Goal: Task Accomplishment & Management: Complete application form

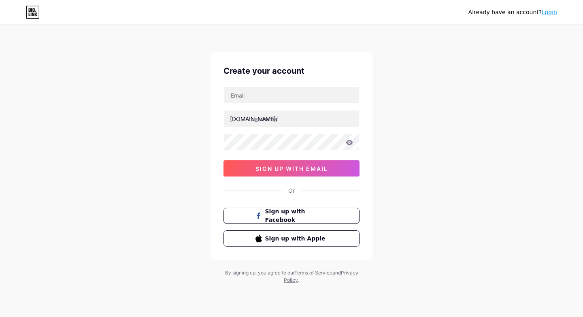
click at [265, 80] on div "Create your account bio.link/ sign up with email Or Sign up with Facebook Sign …" at bounding box center [292, 156] width 162 height 208
click at [254, 96] on input "text" at bounding box center [291, 95] width 135 height 16
type input "mahdihaou2@gmail.com"
drag, startPoint x: 318, startPoint y: 98, endPoint x: 157, endPoint y: 107, distance: 160.7
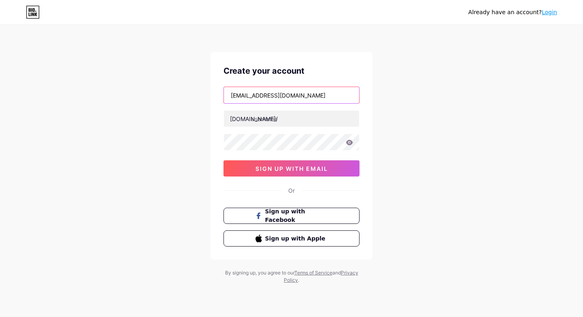
click at [157, 107] on div "Already have an account? Login Create your account mahdihaou2@gmail.com bio.lin…" at bounding box center [291, 155] width 583 height 310
click at [254, 96] on input "text" at bounding box center [291, 95] width 135 height 16
type input "mahdihaou2@gmail.com"
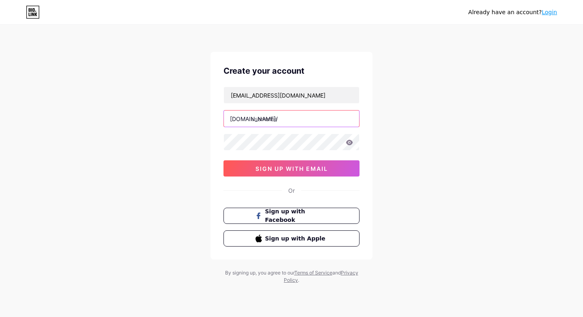
click at [279, 120] on input "text" at bounding box center [291, 119] width 135 height 16
type input "ana9asadati"
click at [351, 140] on icon at bounding box center [349, 142] width 7 height 5
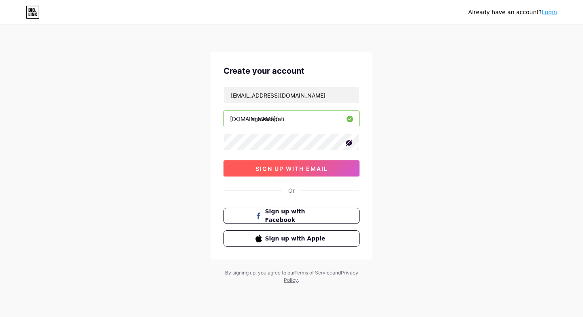
click at [288, 167] on span "sign up with email" at bounding box center [292, 168] width 73 height 7
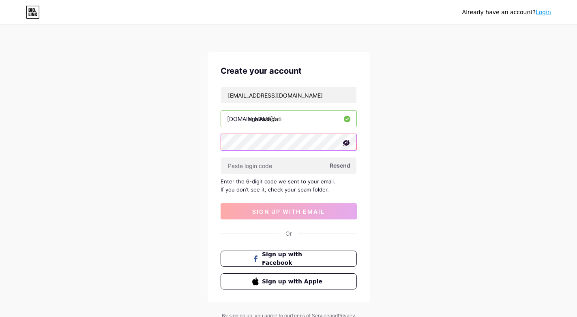
click at [215, 142] on div "Create your account mahdihaou2@gmail.com bio.link/ ana9asadati Resend Enter the…" at bounding box center [288, 177] width 162 height 251
click at [257, 167] on input "text" at bounding box center [288, 166] width 135 height 16
paste input "MAHDI20044"
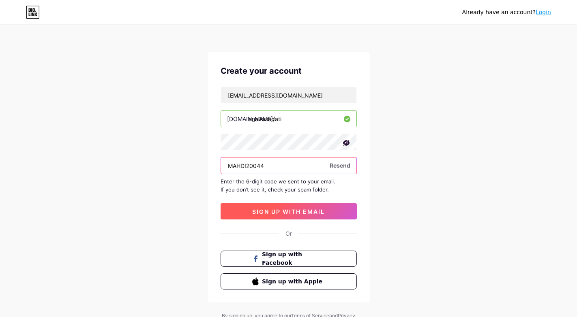
type input "MAHDI20044"
click at [277, 209] on span "sign up with email" at bounding box center [288, 211] width 73 height 7
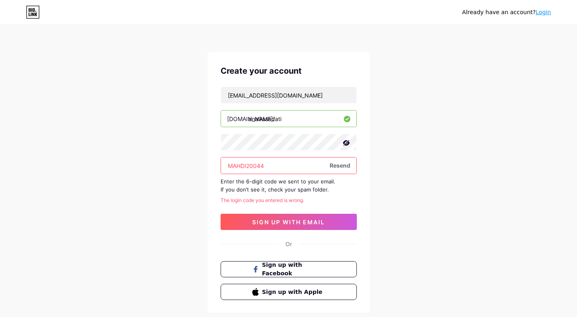
click at [344, 167] on span "Resend" at bounding box center [339, 165] width 21 height 9
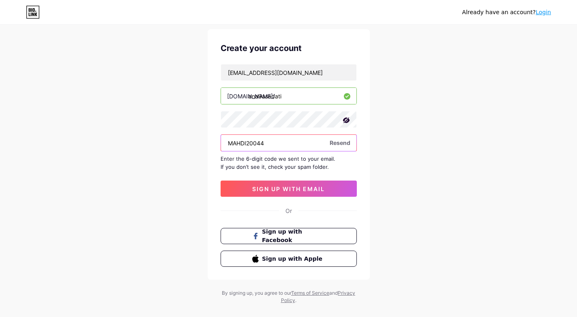
scroll to position [36, 0]
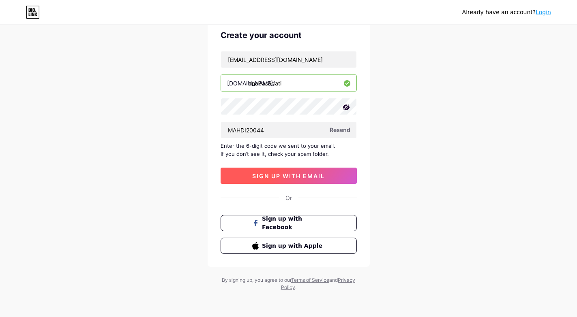
click at [286, 179] on span "sign up with email" at bounding box center [288, 176] width 73 height 7
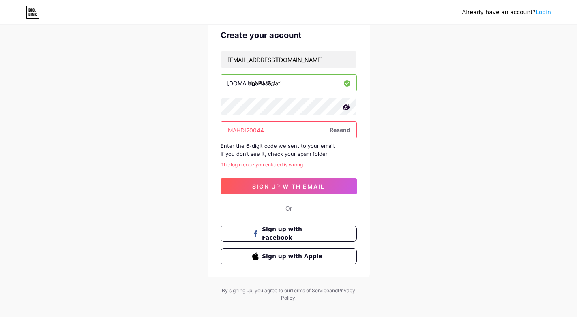
drag, startPoint x: 260, startPoint y: 133, endPoint x: 210, endPoint y: 137, distance: 50.0
click at [210, 137] on div "Create your account mahdihaou2@gmail.com bio.link/ ana9asadati MAHDI20044 Resen…" at bounding box center [288, 146] width 162 height 261
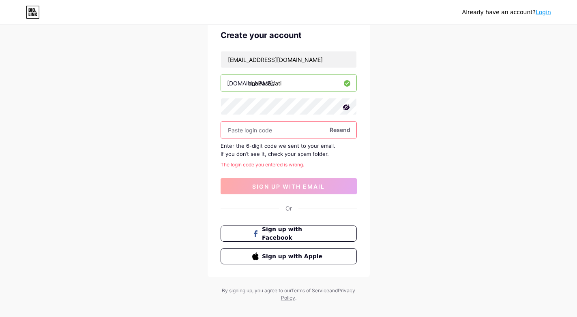
click at [194, 128] on div "Already have an account? Login Create your account mahdihaou2@gmail.com bio.lin…" at bounding box center [288, 145] width 577 height 363
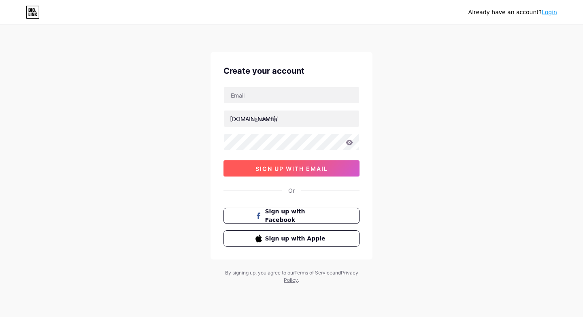
click at [289, 169] on span "sign up with email" at bounding box center [292, 168] width 73 height 7
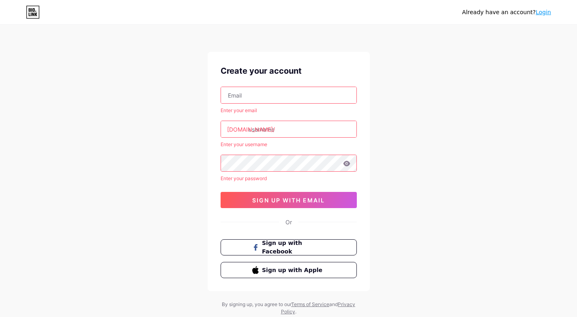
click at [264, 105] on div "Enter your email bio.link/ Enter your username Enter your password sign up with…" at bounding box center [288, 148] width 136 height 122
click at [264, 96] on input "text" at bounding box center [288, 95] width 135 height 16
type input "mahdihaou2@gmail.com"
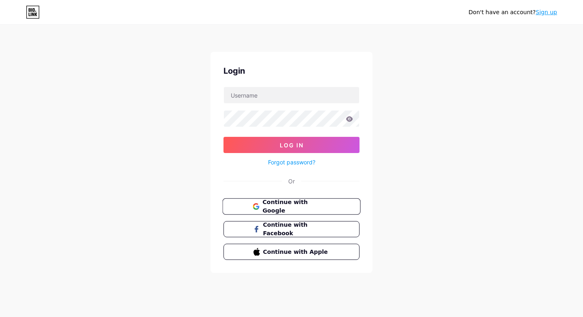
click at [289, 210] on span "Continue with Google" at bounding box center [297, 206] width 68 height 17
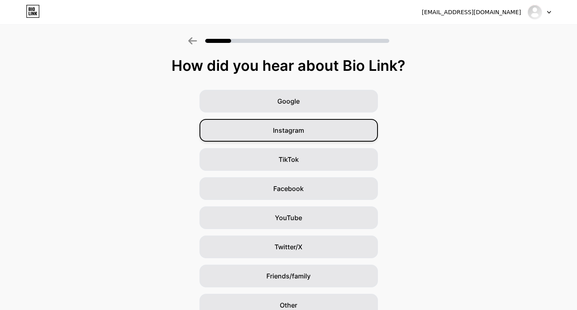
click at [287, 131] on span "Instagram" at bounding box center [288, 131] width 31 height 10
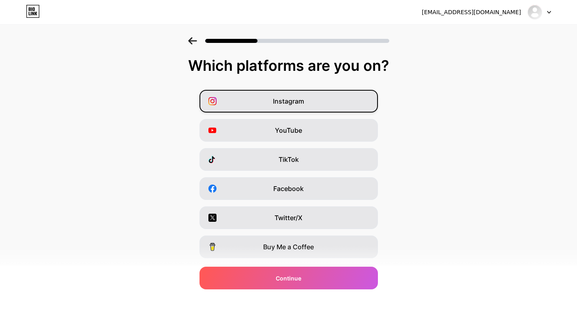
click at [298, 106] on div "Instagram" at bounding box center [288, 101] width 178 height 23
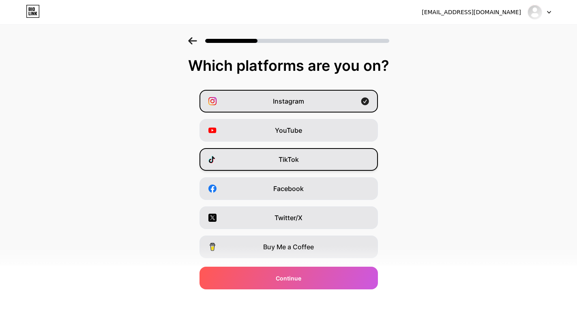
click at [286, 168] on div "TikTok" at bounding box center [288, 159] width 178 height 23
click at [287, 186] on span "Facebook" at bounding box center [288, 189] width 30 height 10
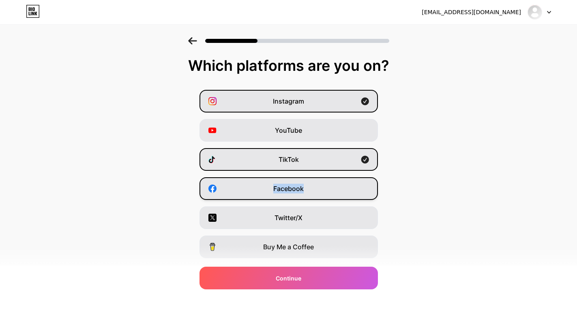
click at [287, 186] on span "Facebook" at bounding box center [288, 189] width 30 height 10
click at [303, 184] on span "Facebook" at bounding box center [288, 189] width 30 height 10
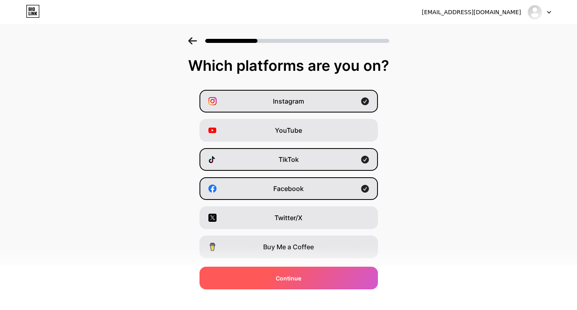
click at [290, 277] on span "Continue" at bounding box center [289, 278] width 26 height 9
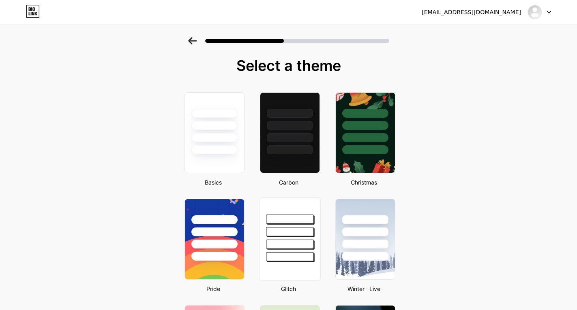
click at [303, 226] on div at bounding box center [289, 230] width 61 height 64
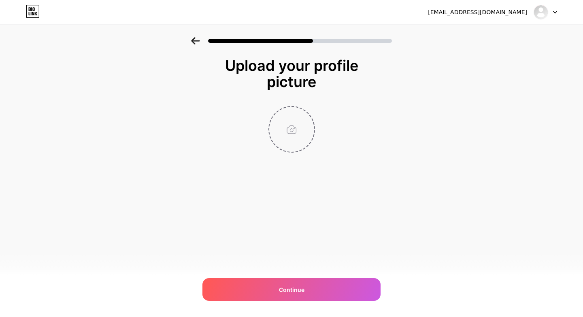
click at [290, 129] on input "file" at bounding box center [291, 129] width 45 height 45
type input "C:\fakepath\اناقة سيدتي (1).png"
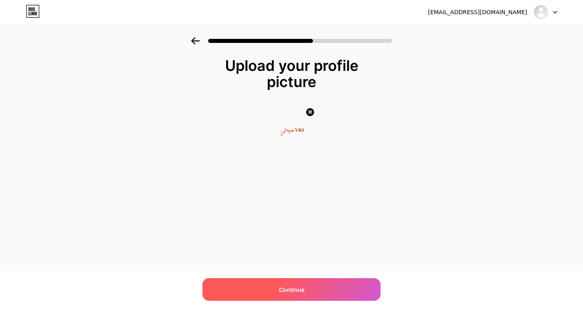
click at [286, 291] on span "Continue" at bounding box center [292, 290] width 26 height 9
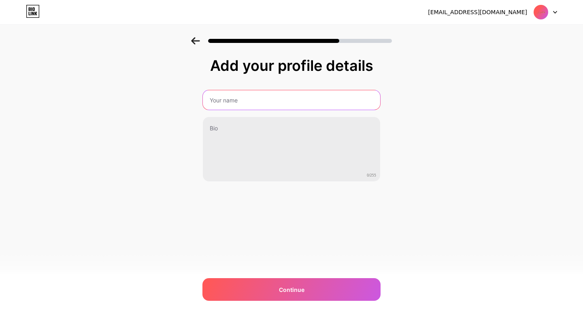
click at [238, 104] on input "text" at bounding box center [291, 99] width 177 height 19
type input "ANA9A SAYDATI"
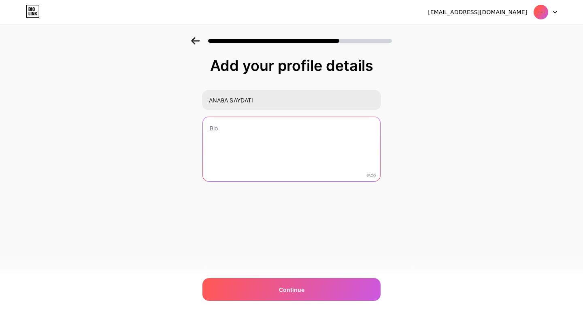
click at [231, 139] on textarea at bounding box center [291, 149] width 177 height 65
type textarea "C"
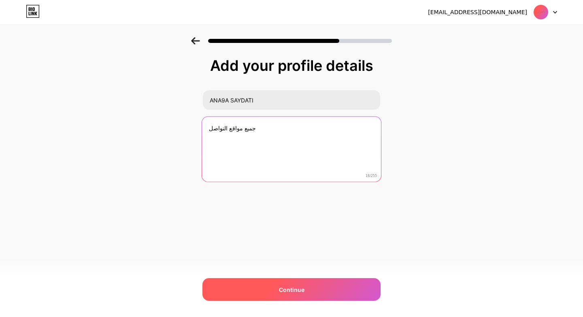
type textarea "جميع مواقع النواصل"
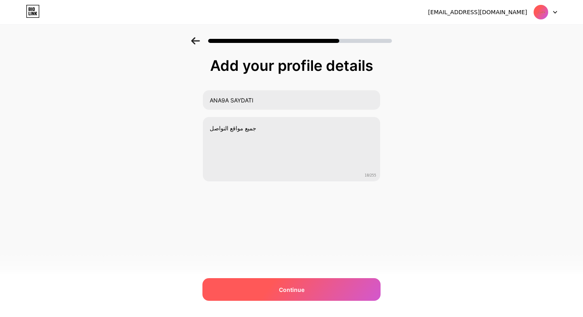
click at [282, 288] on span "Continue" at bounding box center [292, 290] width 26 height 9
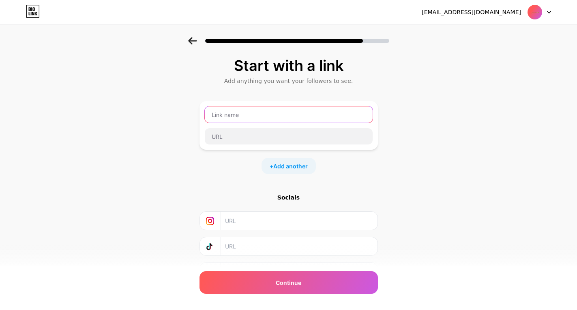
click at [224, 115] on input "text" at bounding box center [289, 115] width 168 height 16
type input "ب"
click at [242, 229] on input "text" at bounding box center [298, 221] width 147 height 18
paste input "[URL][DOMAIN_NAME]"
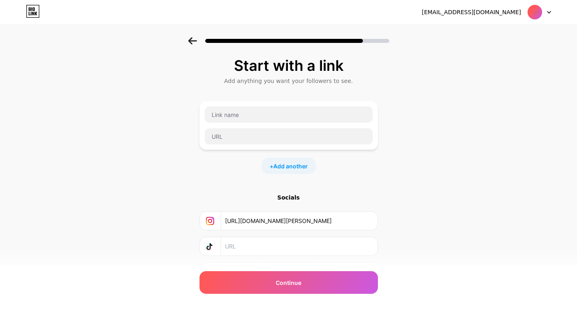
scroll to position [0, 46]
type input "[URL][DOMAIN_NAME]"
click at [242, 248] on input "text" at bounding box center [298, 246] width 147 height 18
click at [293, 165] on span "Add another" at bounding box center [290, 166] width 34 height 9
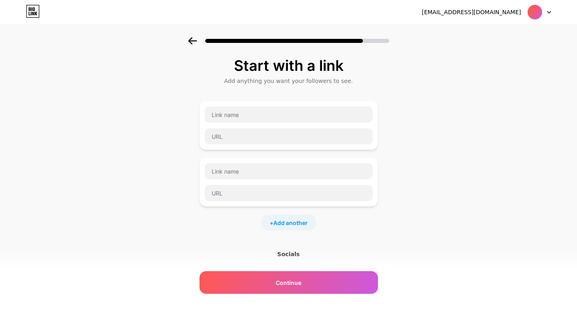
drag, startPoint x: 231, startPoint y: 170, endPoint x: 386, endPoint y: 156, distance: 155.4
click at [402, 157] on div "Start with a link Add anything you want your followers to see. + Add another So…" at bounding box center [288, 208] width 577 height 342
click at [293, 252] on div "Socials" at bounding box center [288, 254] width 178 height 8
click at [267, 156] on div "+ Add another" at bounding box center [288, 166] width 178 height 130
click at [243, 116] on input "text" at bounding box center [289, 115] width 168 height 16
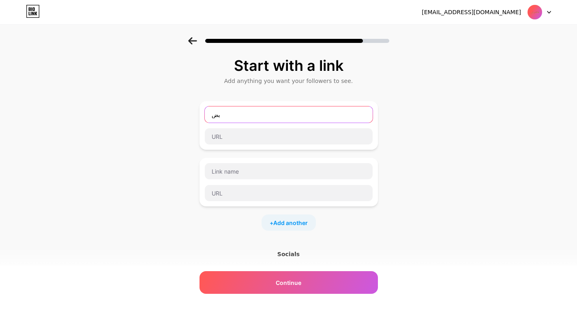
type input "ب"
type input "FACEBOOK"
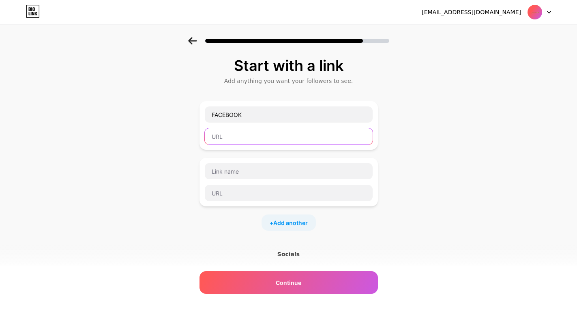
click at [236, 133] on input "text" at bounding box center [289, 136] width 168 height 16
paste input "[URL][DOMAIN_NAME]"
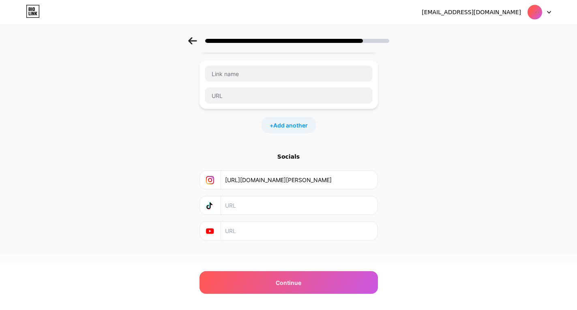
scroll to position [101, 0]
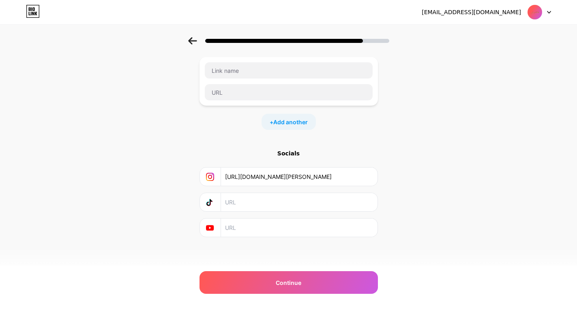
type input "[URL][DOMAIN_NAME]"
click at [237, 200] on input "text" at bounding box center [298, 202] width 147 height 18
paste input "[URL][DOMAIN_NAME]"
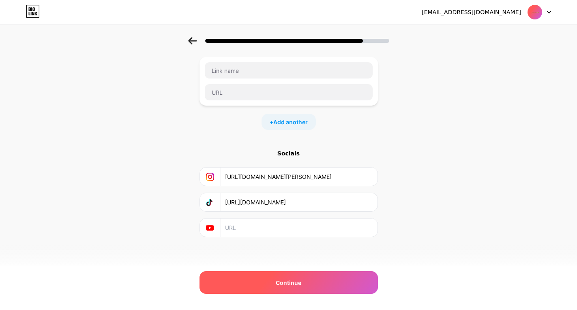
type input "[URL][DOMAIN_NAME]"
click at [290, 284] on span "Continue" at bounding box center [289, 283] width 26 height 9
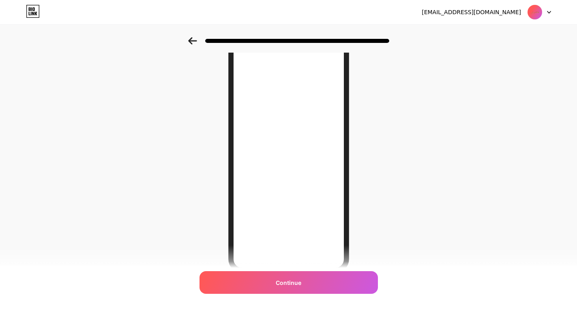
scroll to position [56, 0]
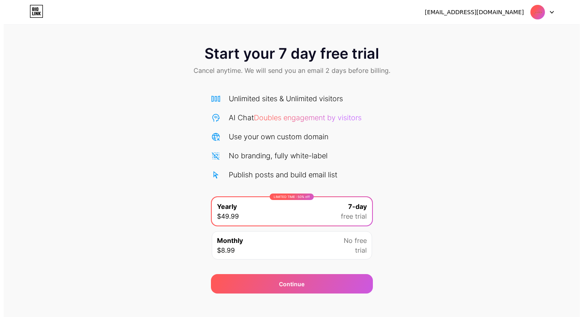
scroll to position [9, 0]
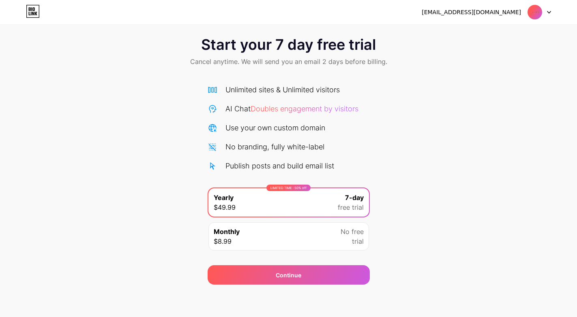
click at [494, 12] on div "mahdihaou2@gmail.com" at bounding box center [470, 12] width 99 height 9
click at [530, 11] on img at bounding box center [534, 11] width 15 height 15
drag, startPoint x: 350, startPoint y: 68, endPoint x: 280, endPoint y: 214, distance: 162.2
click at [348, 73] on div "Start your 7 day free trial Cancel anytime. We will send you an email 2 days be…" at bounding box center [288, 52] width 577 height 48
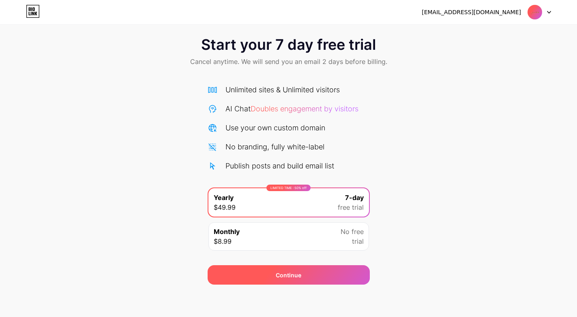
click at [274, 275] on div "Continue" at bounding box center [288, 274] width 162 height 19
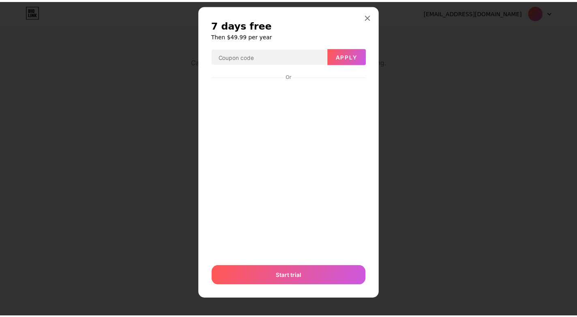
scroll to position [13, 0]
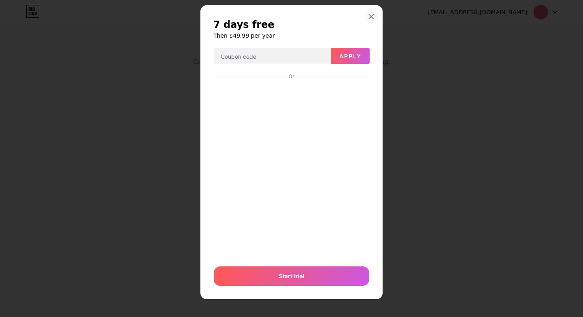
click at [368, 14] on icon at bounding box center [371, 16] width 6 height 6
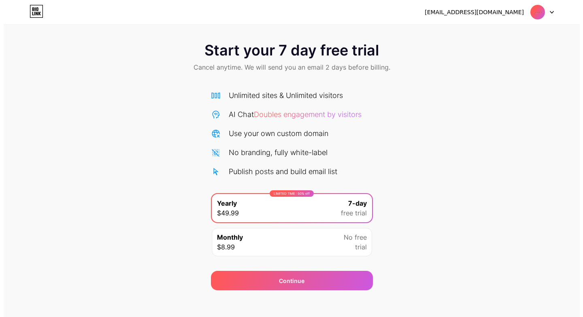
scroll to position [0, 0]
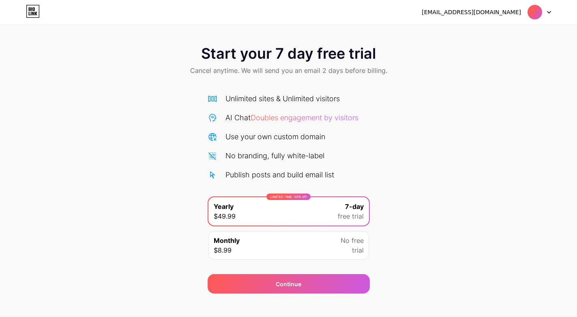
click at [34, 15] on icon at bounding box center [33, 11] width 14 height 13
click at [288, 118] on span "Doubles engagement by visitors" at bounding box center [304, 117] width 108 height 9
click at [545, 8] on div at bounding box center [539, 12] width 24 height 15
click at [466, 36] on li "Logout" at bounding box center [500, 33] width 100 height 22
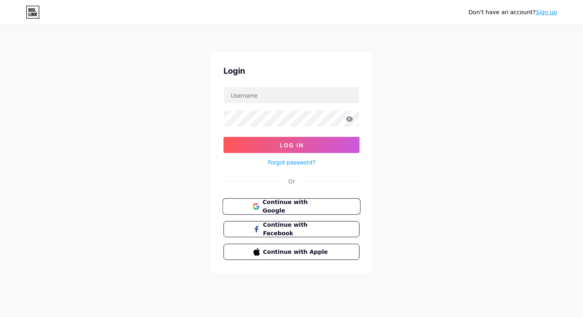
click at [296, 209] on span "Continue with Google" at bounding box center [297, 206] width 68 height 17
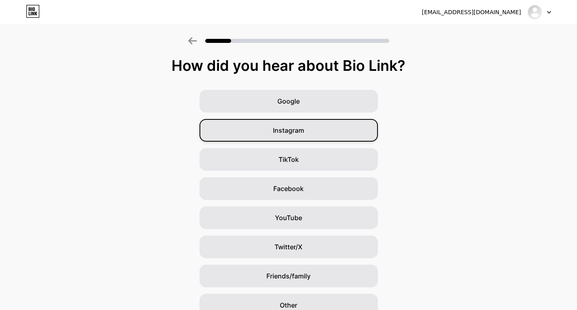
click at [281, 128] on span "Instagram" at bounding box center [288, 131] width 31 height 10
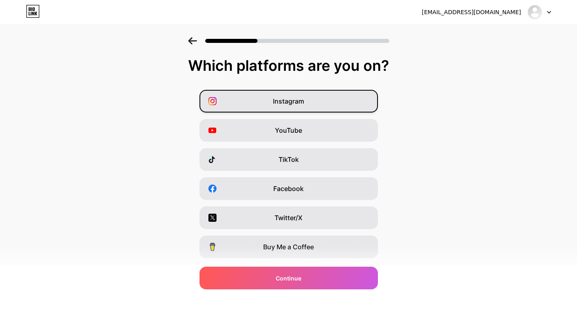
click at [284, 111] on div "Instagram" at bounding box center [288, 101] width 178 height 23
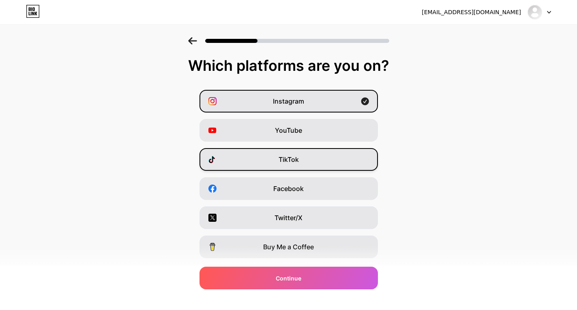
click at [309, 161] on div "TikTok" at bounding box center [288, 159] width 178 height 23
click at [293, 192] on span "Facebook" at bounding box center [288, 189] width 30 height 10
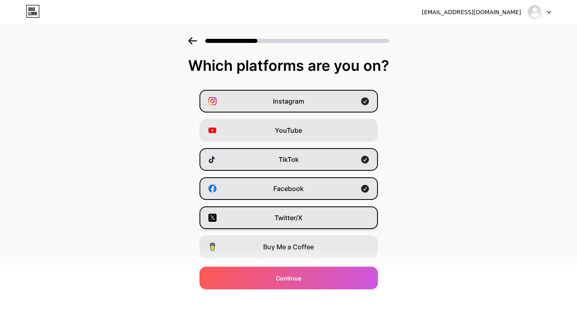
click at [298, 216] on span "Twitter/X" at bounding box center [288, 218] width 28 height 10
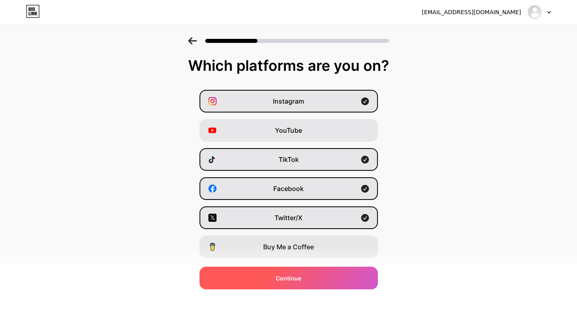
click at [284, 280] on span "Continue" at bounding box center [289, 278] width 26 height 9
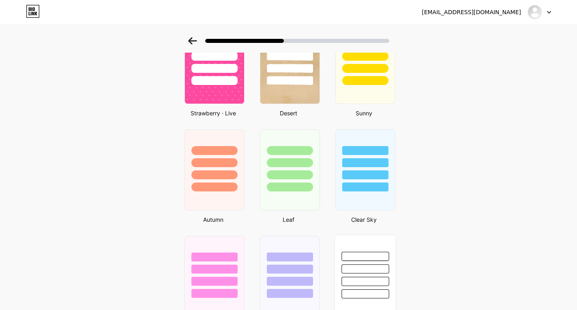
scroll to position [452, 0]
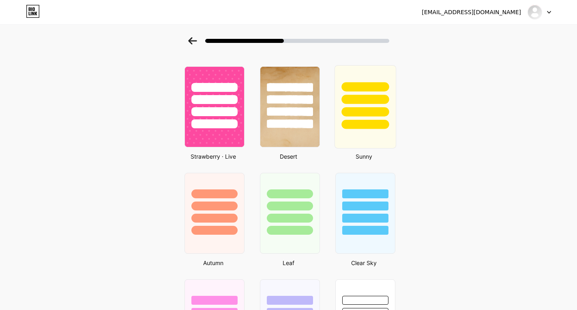
click at [354, 123] on div at bounding box center [364, 124] width 47 height 9
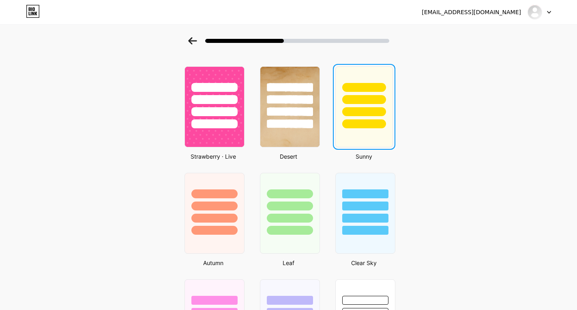
scroll to position [0, 0]
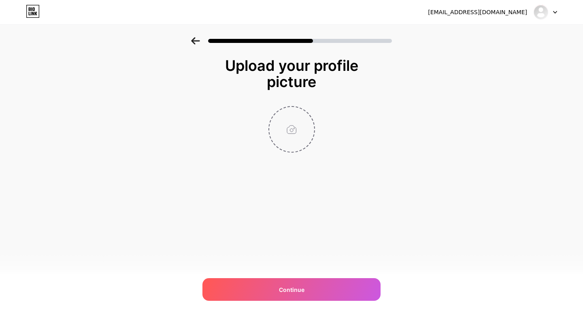
click at [288, 133] on input "file" at bounding box center [291, 129] width 45 height 45
type input "C:\fakepath\اناقة سيدتي (1).png"
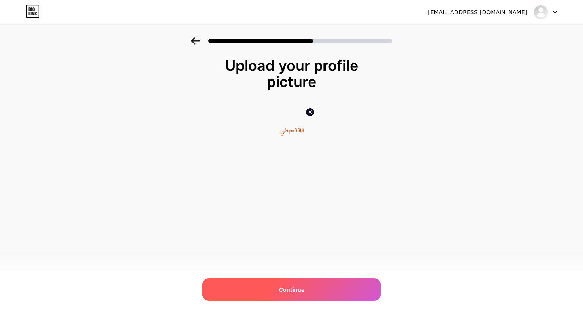
click at [286, 288] on span "Continue" at bounding box center [292, 290] width 26 height 9
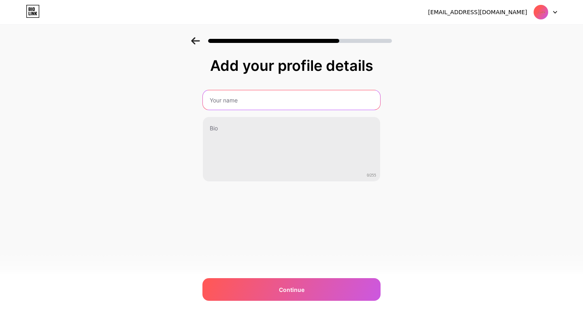
click at [230, 103] on input "text" at bounding box center [291, 99] width 177 height 19
type input "A"
click at [270, 107] on input "text" at bounding box center [291, 99] width 179 height 19
type input "H"
type input "ANA9A SAYDATI"
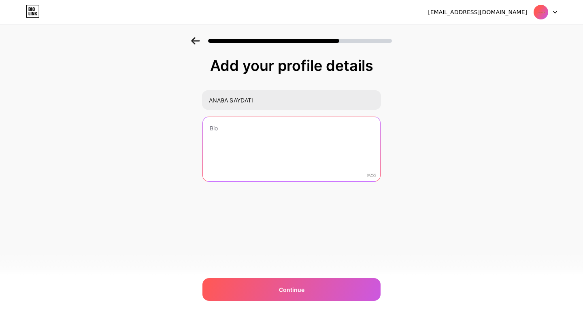
click at [244, 127] on textarea at bounding box center [291, 149] width 177 height 65
type textarea "C"
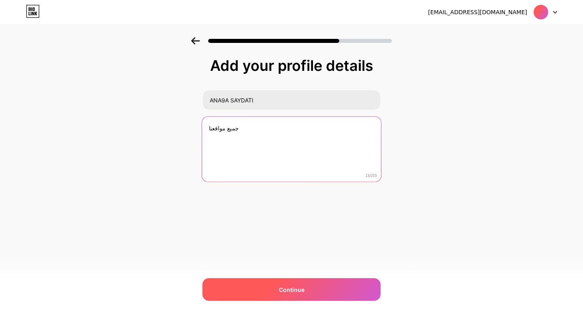
type textarea "جميع مواقعنا"
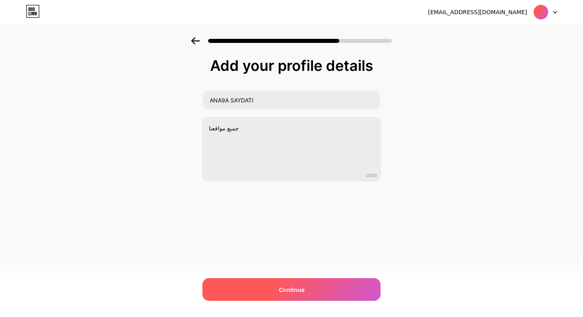
click at [293, 299] on div "Continue" at bounding box center [292, 289] width 178 height 23
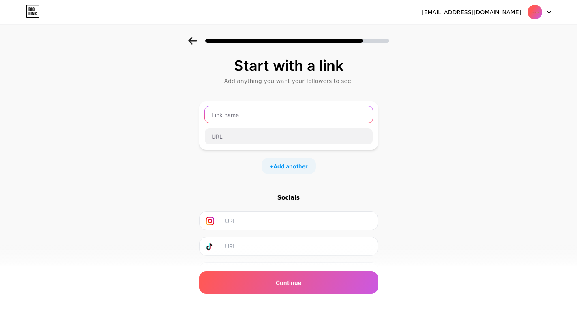
click at [239, 117] on input "text" at bounding box center [289, 115] width 168 height 16
drag, startPoint x: 250, startPoint y: 116, endPoint x: 244, endPoint y: 117, distance: 6.5
click at [244, 117] on input "text" at bounding box center [289, 115] width 168 height 16
type input "ئ"
click at [273, 108] on input "text" at bounding box center [289, 115] width 168 height 16
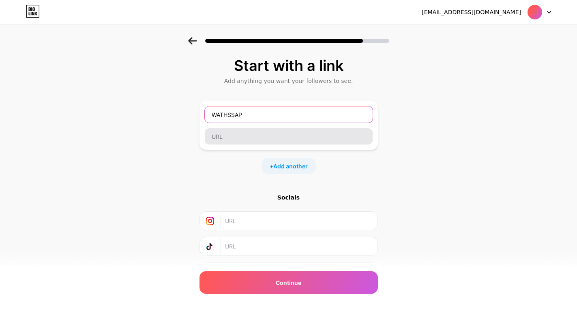
type input "WATHSSAP"
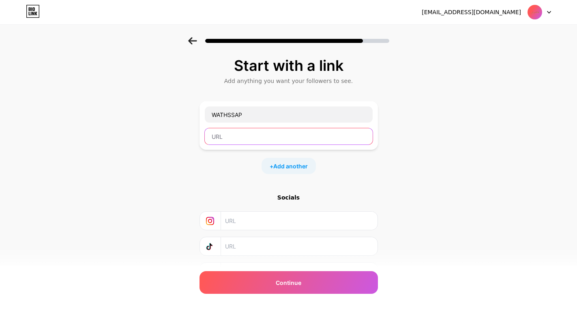
paste input "[URL][DOMAIN_NAME]"
type input "[URL][DOMAIN_NAME]"
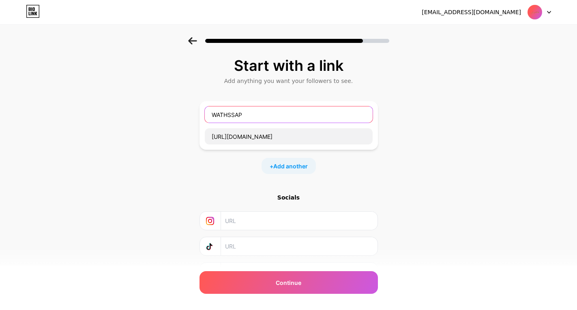
scroll to position [0, 0]
click at [224, 116] on input "WATHSSAP" at bounding box center [289, 115] width 168 height 16
click at [237, 115] on input "WHATHSSAP" at bounding box center [289, 115] width 168 height 16
click at [233, 116] on input "WHATSSAP" at bounding box center [289, 115] width 168 height 16
click at [243, 117] on input "WHATSAP" at bounding box center [289, 115] width 168 height 16
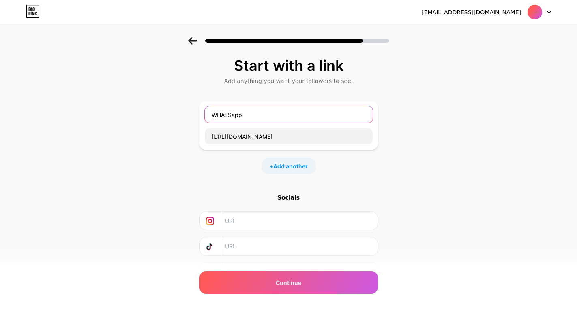
type input "WHATSapp"
click at [444, 130] on div "Start with a link Add anything you want your followers to see. WHATSapp [URL][D…" at bounding box center [288, 179] width 577 height 285
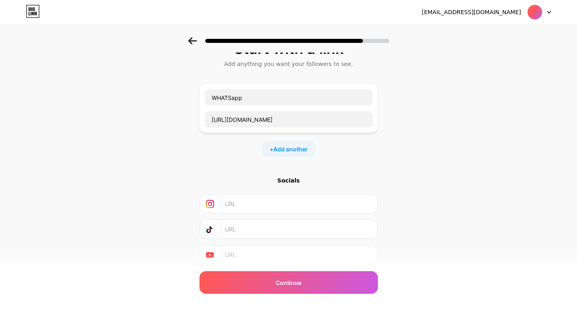
scroll to position [44, 0]
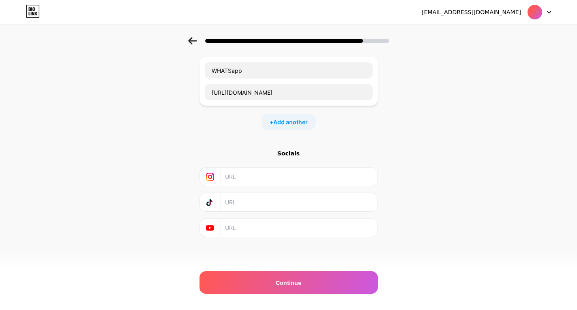
click at [240, 182] on input "text" at bounding box center [298, 177] width 147 height 18
click at [235, 173] on input "text" at bounding box center [298, 177] width 147 height 18
paste input "[URL][DOMAIN_NAME]"
type input "[URL][DOMAIN_NAME]"
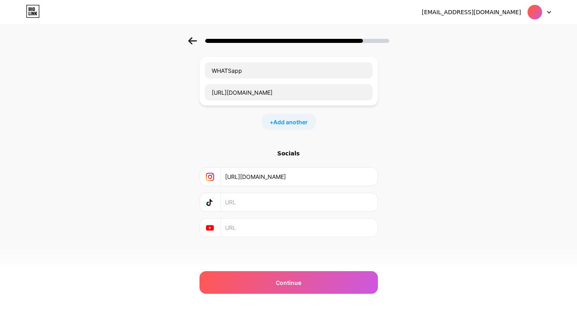
scroll to position [0, 0]
click at [244, 205] on input "text" at bounding box center [298, 202] width 147 height 18
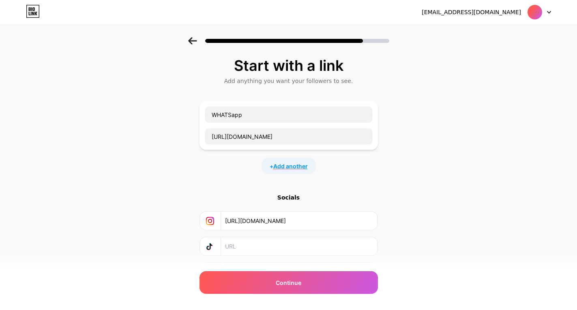
click at [295, 165] on span "Add another" at bounding box center [290, 166] width 34 height 9
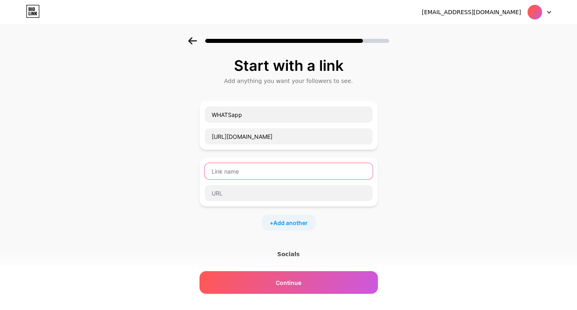
click at [236, 169] on input "text" at bounding box center [289, 171] width 168 height 16
type input "facebook"
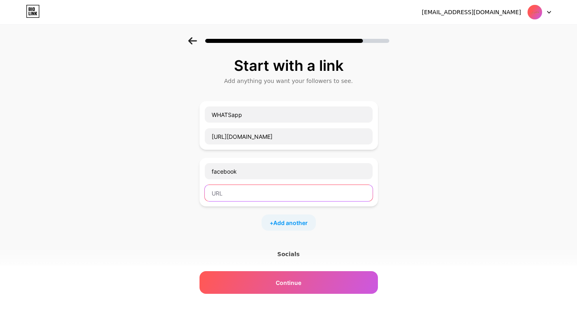
click at [222, 194] on input "text" at bounding box center [289, 193] width 168 height 16
paste input "[URL][DOMAIN_NAME]"
type input "h"
click at [237, 192] on input "text" at bounding box center [289, 193] width 168 height 16
paste input "[URL][DOMAIN_NAME]"
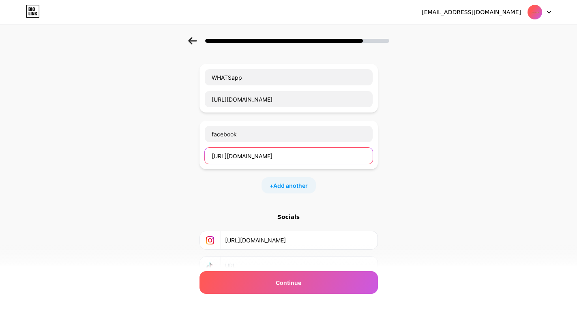
scroll to position [101, 0]
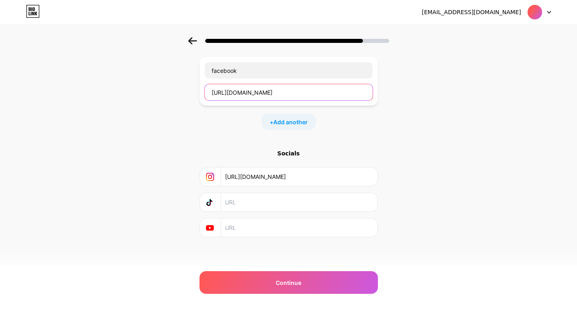
type input "[URL][DOMAIN_NAME]"
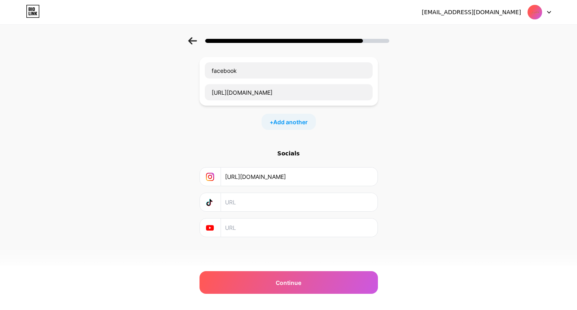
click at [237, 193] on div at bounding box center [288, 202] width 178 height 19
click at [236, 201] on input "text" at bounding box center [298, 202] width 147 height 18
paste input "[URL][DOMAIN_NAME]"
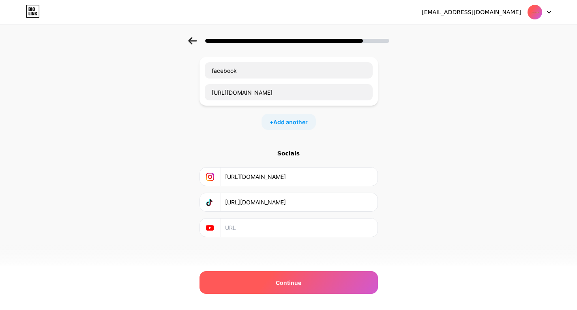
type input "[URL][DOMAIN_NAME]"
click at [287, 284] on span "Continue" at bounding box center [289, 283] width 26 height 9
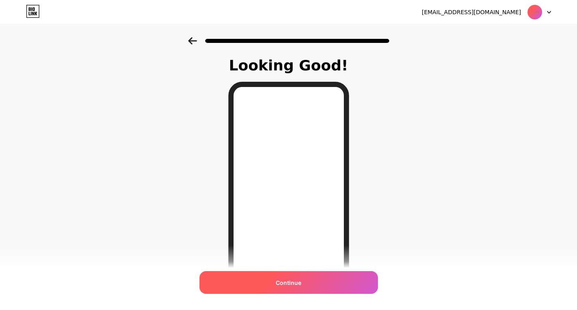
scroll to position [97, 0]
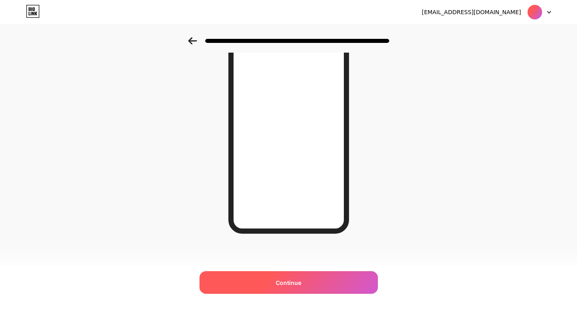
click at [289, 286] on span "Continue" at bounding box center [289, 283] width 26 height 9
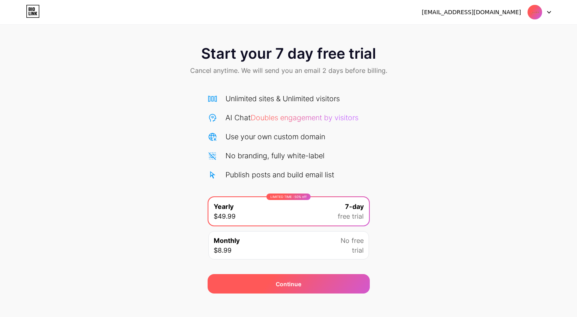
click at [289, 287] on span "Continue" at bounding box center [289, 284] width 26 height 9
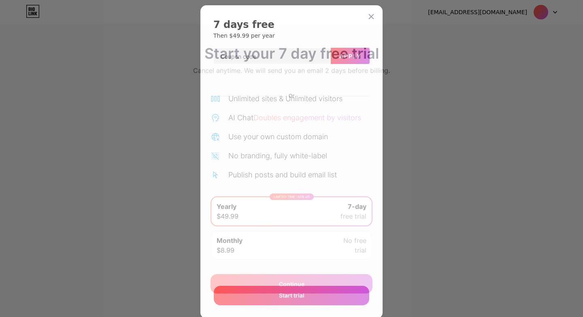
scroll to position [28, 0]
